Goal: Task Accomplishment & Management: Manage account settings

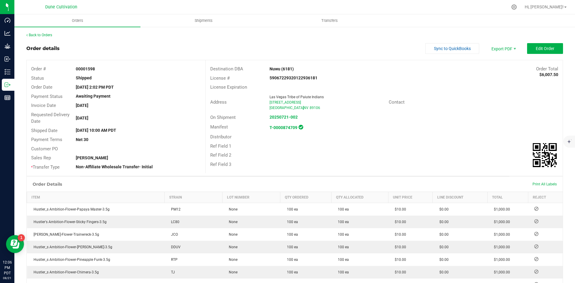
scroll to position [113, 0]
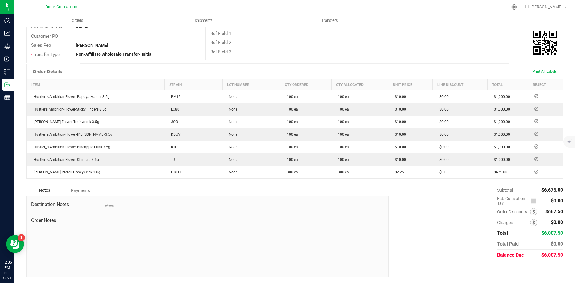
click at [544, 259] on div "$6,007.50" at bounding box center [552, 255] width 22 height 11
click at [544, 258] on span "$6,007.50" at bounding box center [553, 255] width 22 height 6
copy span "6,007.50"
click at [79, 191] on div "Payments" at bounding box center [80, 190] width 36 height 11
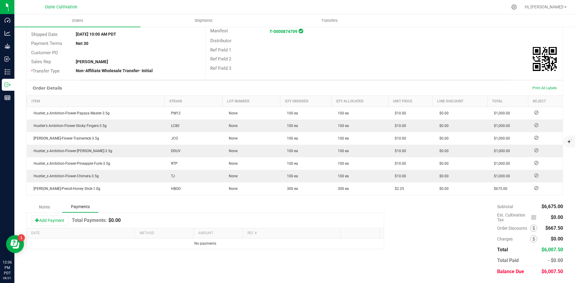
click at [40, 209] on div "Notes" at bounding box center [44, 207] width 36 height 11
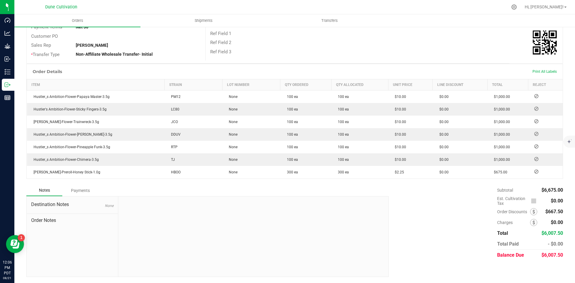
click at [48, 220] on span "Order Notes" at bounding box center [72, 220] width 82 height 7
click at [82, 193] on div "Payments" at bounding box center [80, 190] width 36 height 11
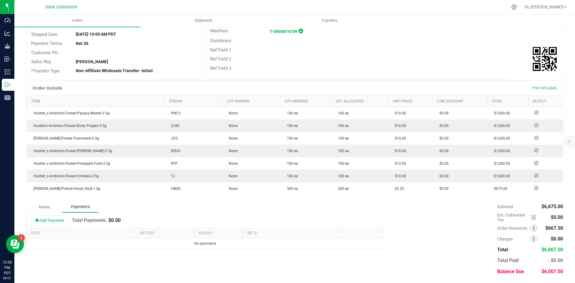
click at [49, 217] on button "Add Payment" at bounding box center [49, 220] width 37 height 10
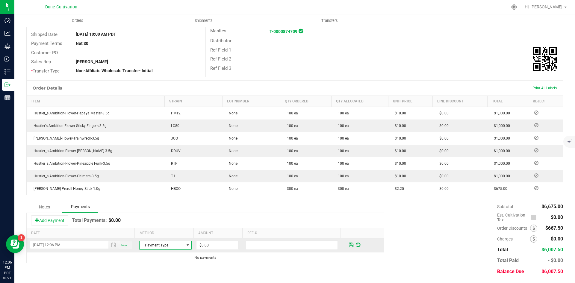
click at [160, 247] on span "Payment Type" at bounding box center [162, 245] width 44 height 8
click at [173, 234] on li "Check" at bounding box center [163, 235] width 51 height 8
drag, startPoint x: 210, startPoint y: 244, endPoint x: 245, endPoint y: 253, distance: 36.4
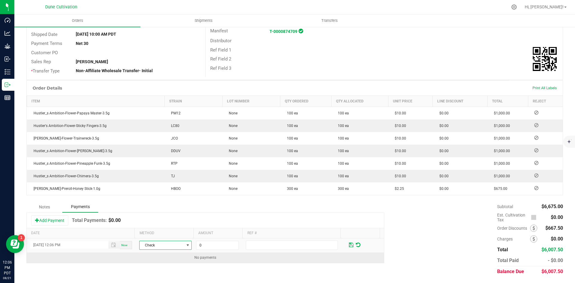
click at [210, 245] on input "0" at bounding box center [218, 245] width 42 height 8
paste input "6007.5"
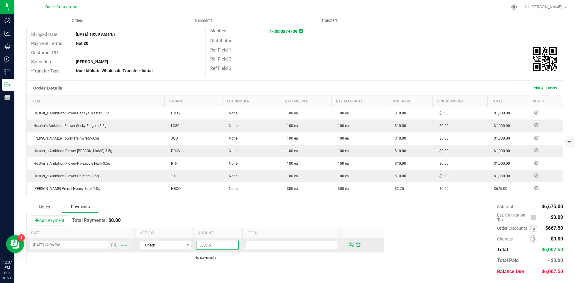
type input "$6,007.50"
click at [348, 243] on span at bounding box center [351, 245] width 7 height 9
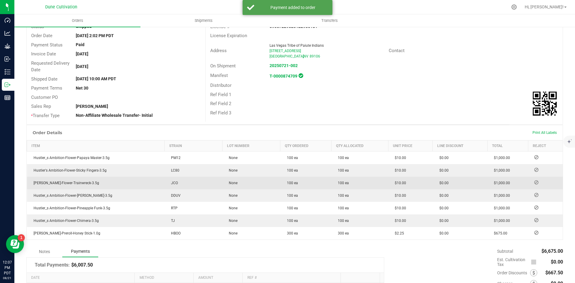
scroll to position [0, 0]
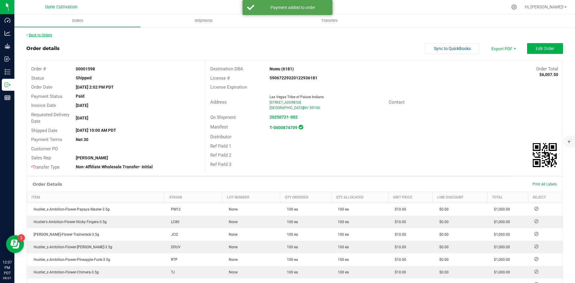
click at [44, 34] on link "Back to Orders" at bounding box center [39, 35] width 26 height 4
